Goal: Task Accomplishment & Management: Use online tool/utility

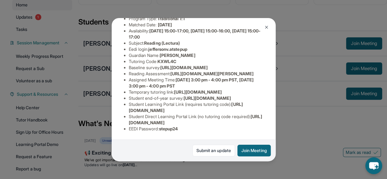
scroll to position [128, 0]
click at [208, 89] on li "Temporary tutoring link : [URL][DOMAIN_NAME]" at bounding box center [196, 92] width 135 height 6
click at [191, 114] on li "Student Direct Learning Portal Link (no tutoring code required) : [URL][DOMAIN_…" at bounding box center [196, 120] width 135 height 12
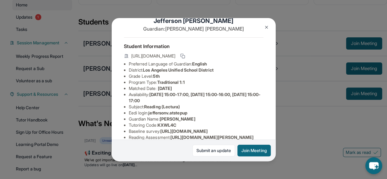
scroll to position [19, 0]
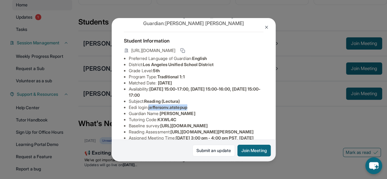
drag, startPoint x: 151, startPoint y: 112, endPoint x: 194, endPoint y: 112, distance: 43.5
click at [194, 111] on li "Eedi login : jeffersonv.atstepup" at bounding box center [196, 107] width 135 height 6
copy span "jeffersonv.atstepup"
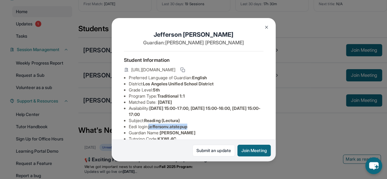
scroll to position [52, 0]
click at [269, 27] on img at bounding box center [266, 27] width 5 height 5
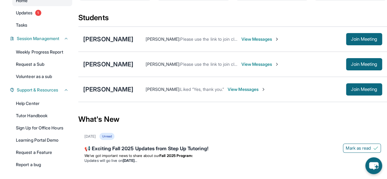
scroll to position [64, 0]
click at [40, 139] on link "Learning Portal Demo" at bounding box center [42, 140] width 60 height 11
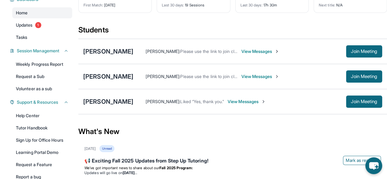
scroll to position [51, 0]
click at [355, 102] on span "Join Meeting" at bounding box center [364, 102] width 26 height 4
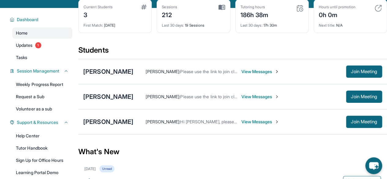
scroll to position [32, 0]
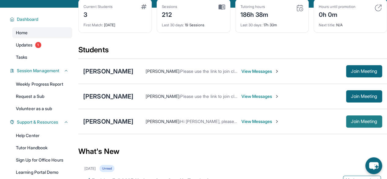
click at [357, 123] on button "Join Meeting" at bounding box center [364, 121] width 36 height 12
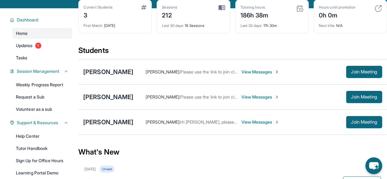
scroll to position [28, 0]
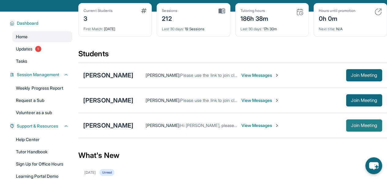
click at [361, 127] on span "Join Meeting" at bounding box center [364, 126] width 26 height 4
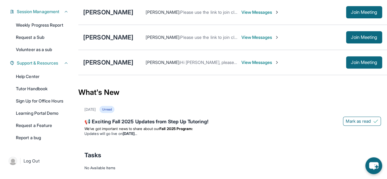
scroll to position [102, 0]
